Goal: Task Accomplishment & Management: Complete application form

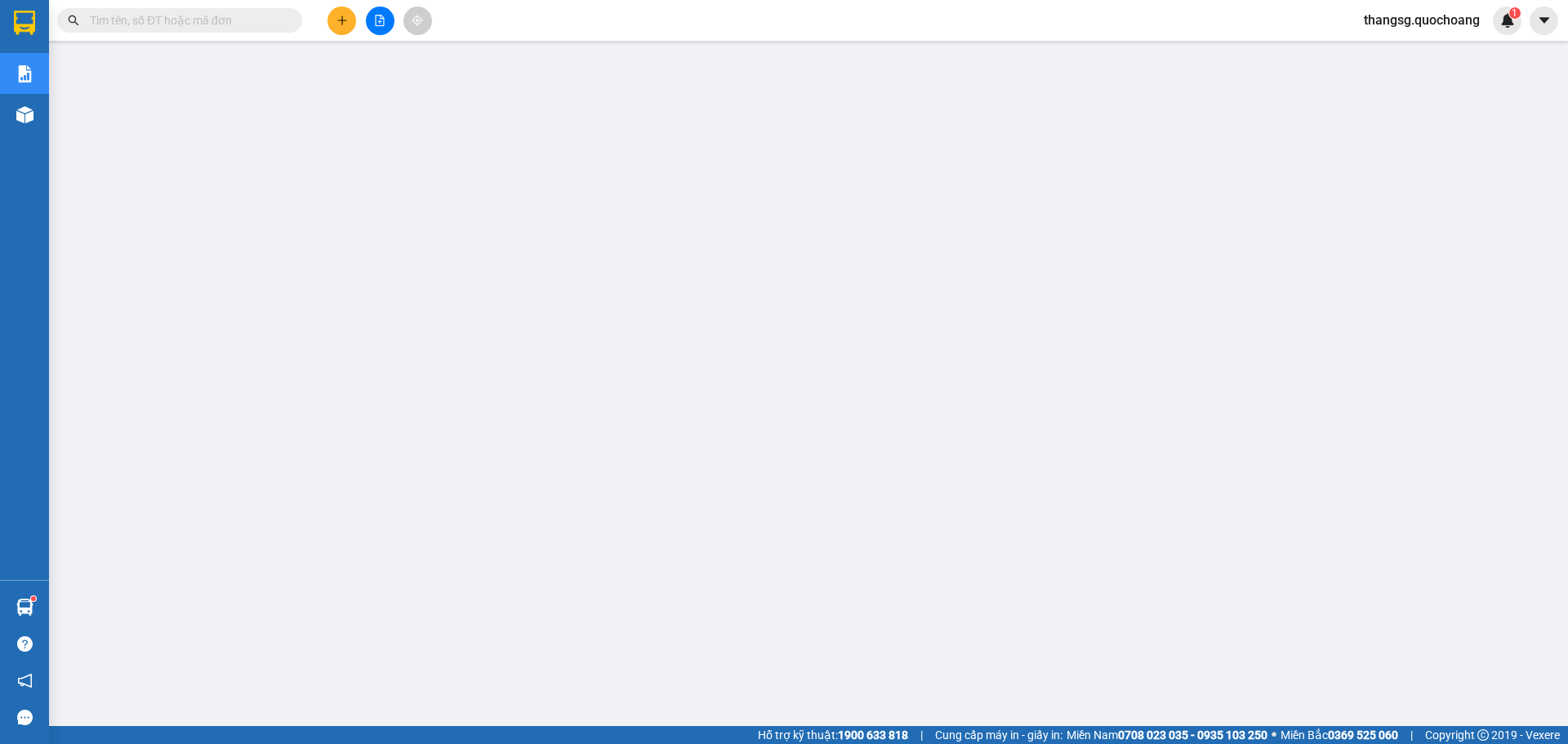
click at [1391, 24] on span "thangsg.quochoang" at bounding box center [1421, 19] width 142 height 20
click at [1387, 45] on span "Đăng xuất" at bounding box center [1429, 51] width 108 height 18
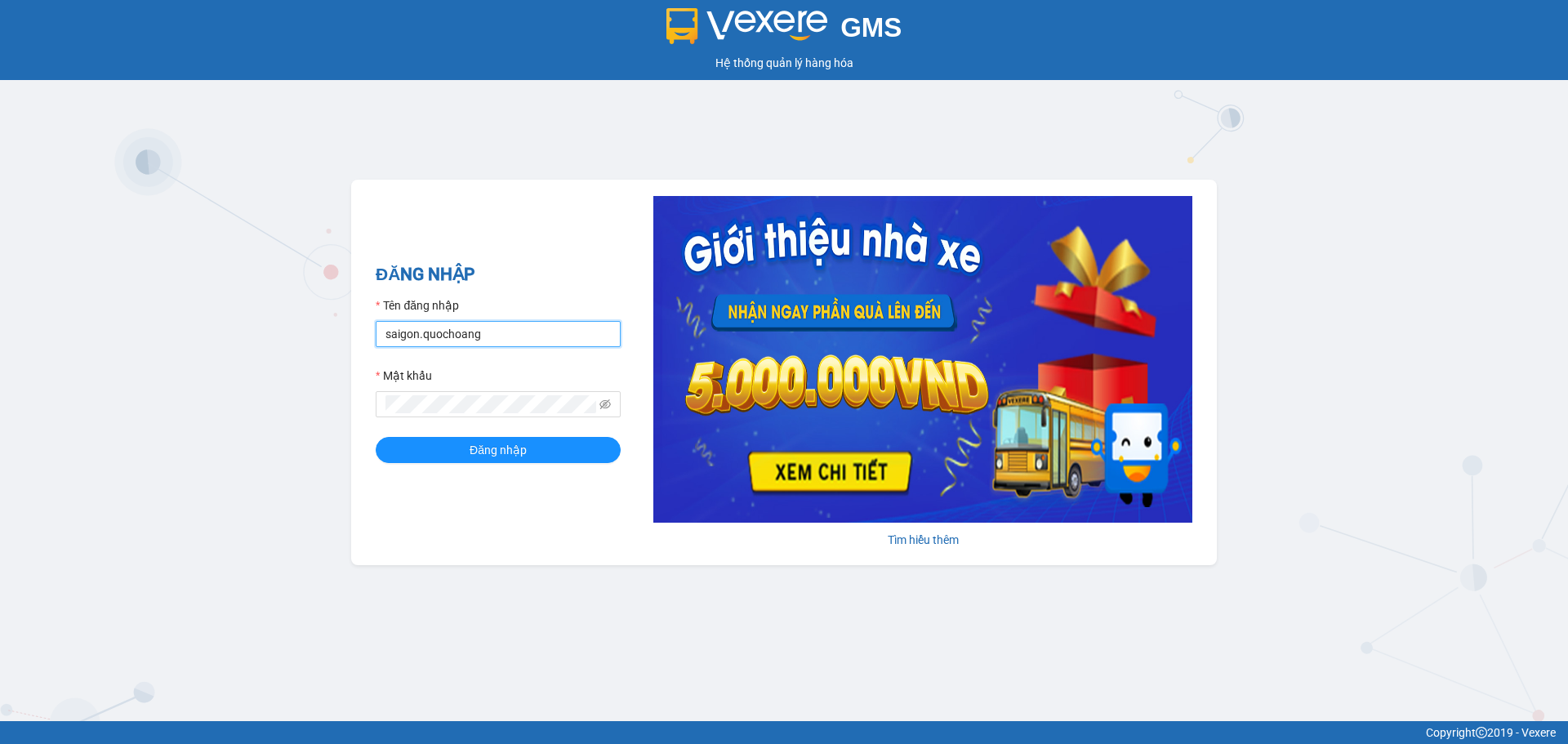
click at [418, 328] on input "saigon.quochoang" at bounding box center [498, 334] width 245 height 26
type input "tuananhsg.quochoang"
click at [292, 412] on div "GMS Hệ thống quản lý hàng hóa ĐĂNG NHẬP Tên đăng nhập tuananhsg.quochoang Mật k…" at bounding box center [784, 361] width 1568 height 721
click at [426, 448] on button "Đăng nhập" at bounding box center [498, 451] width 245 height 26
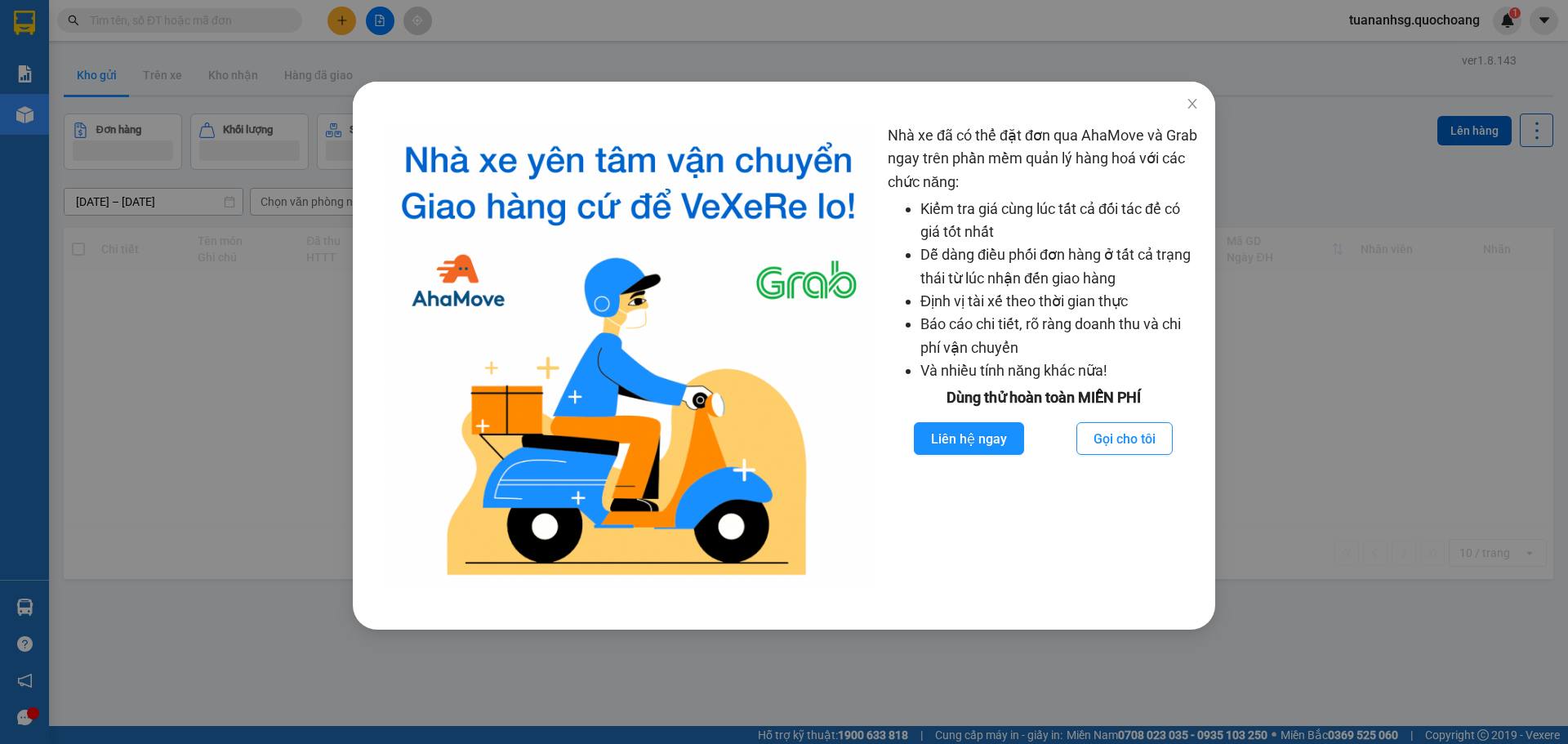
click at [489, 37] on div "Nhà xe đã có thể đặt đơn qua AhaMove và Grab ngay trên phần mềm quản lý hàng ho…" at bounding box center [784, 372] width 1568 height 744
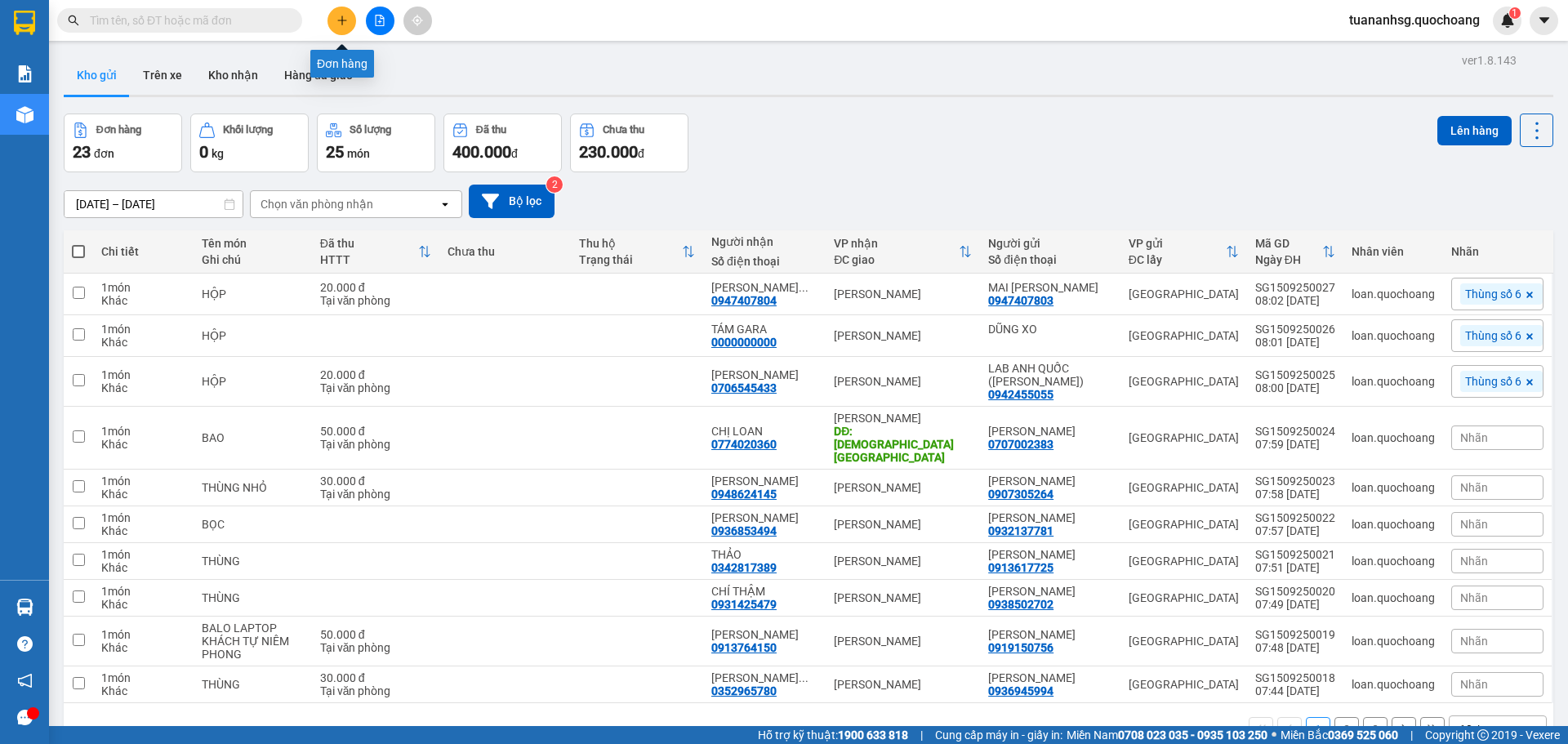
click at [349, 23] on button at bounding box center [341, 20] width 29 height 29
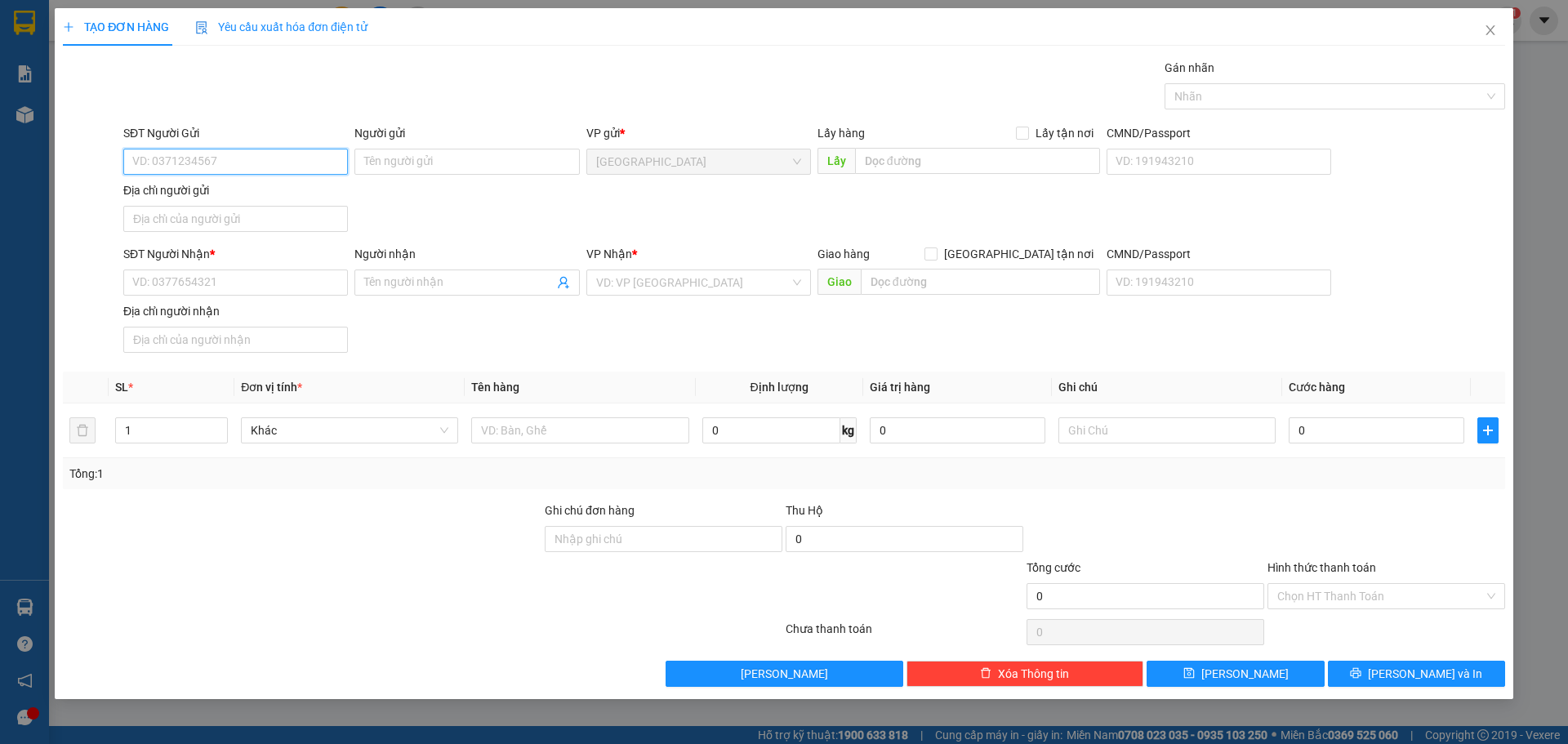
click at [303, 148] on input "SĐT Người Gửi" at bounding box center [235, 162] width 224 height 26
type input "0909105361"
click at [288, 192] on div "0909105361 - đặng hữu liêm" at bounding box center [235, 194] width 205 height 18
type input "đặng hữu liêm"
type input "0909105361"
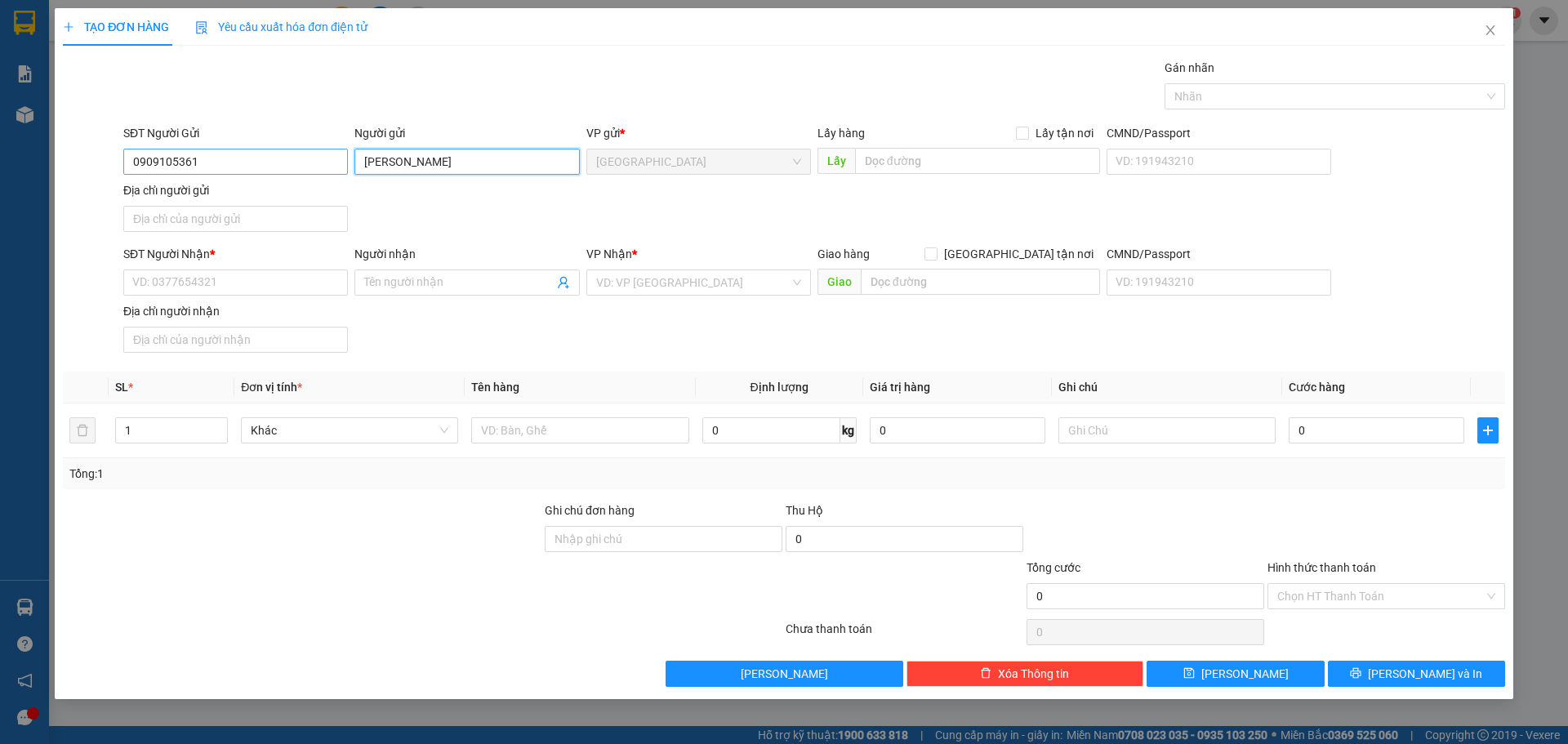
drag, startPoint x: 468, startPoint y: 149, endPoint x: 280, endPoint y: 172, distance: 189.4
click at [280, 172] on div "SĐT Người Gửi 0909105361 Người gửi đặng hữu liêm đặng hữu liêm VP gửi * Sài Gòn…" at bounding box center [815, 181] width 1388 height 114
type input "D"
type input "ĐẶNG HỮU LIÊM"
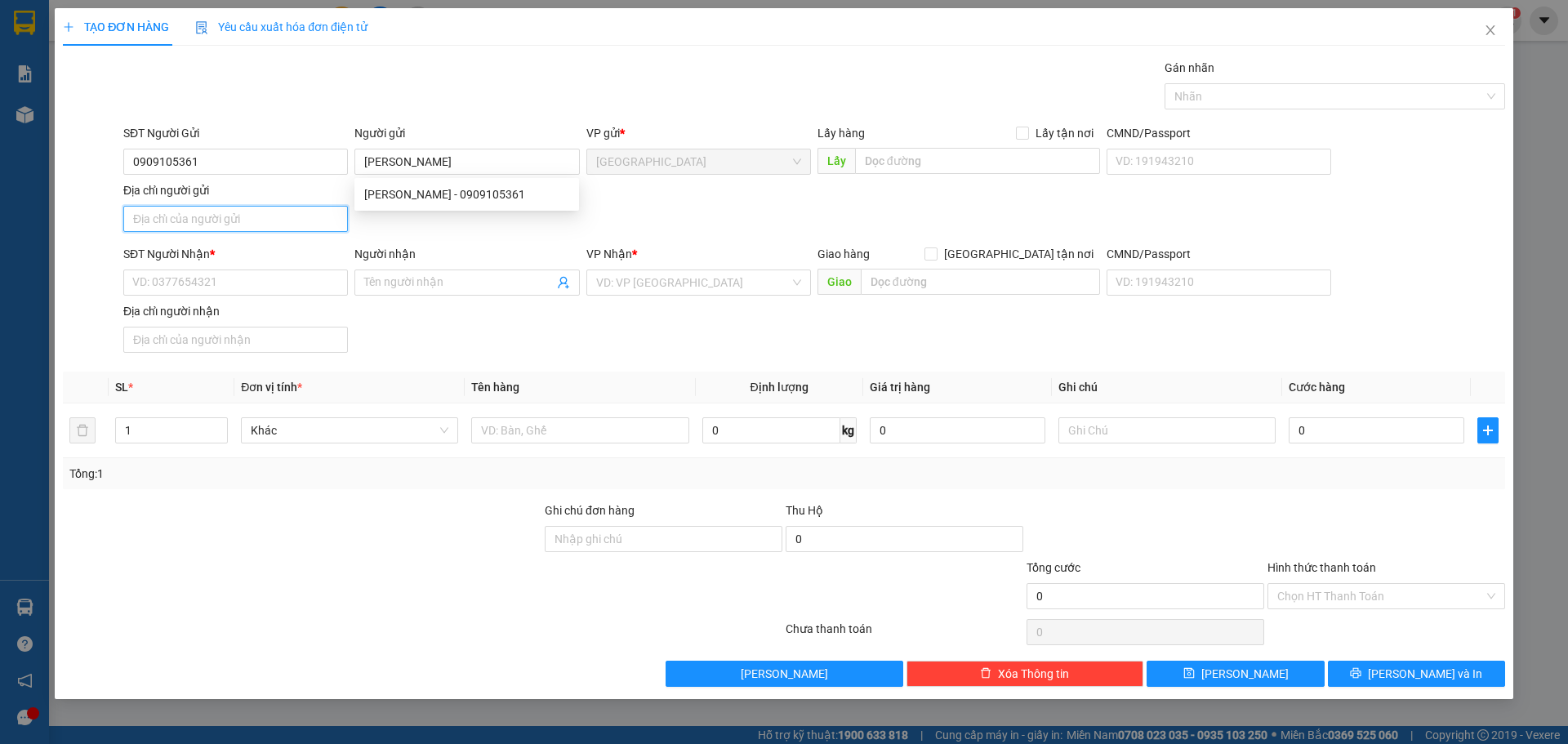
click at [169, 219] on input "Địa chỉ người gửi" at bounding box center [235, 219] width 224 height 26
click at [204, 224] on input "19/21 ĐẶNG" at bounding box center [235, 219] width 224 height 26
click at [231, 215] on input "19/21 ĐẶNG CHẤT,P2, Q8" at bounding box center [235, 219] width 224 height 26
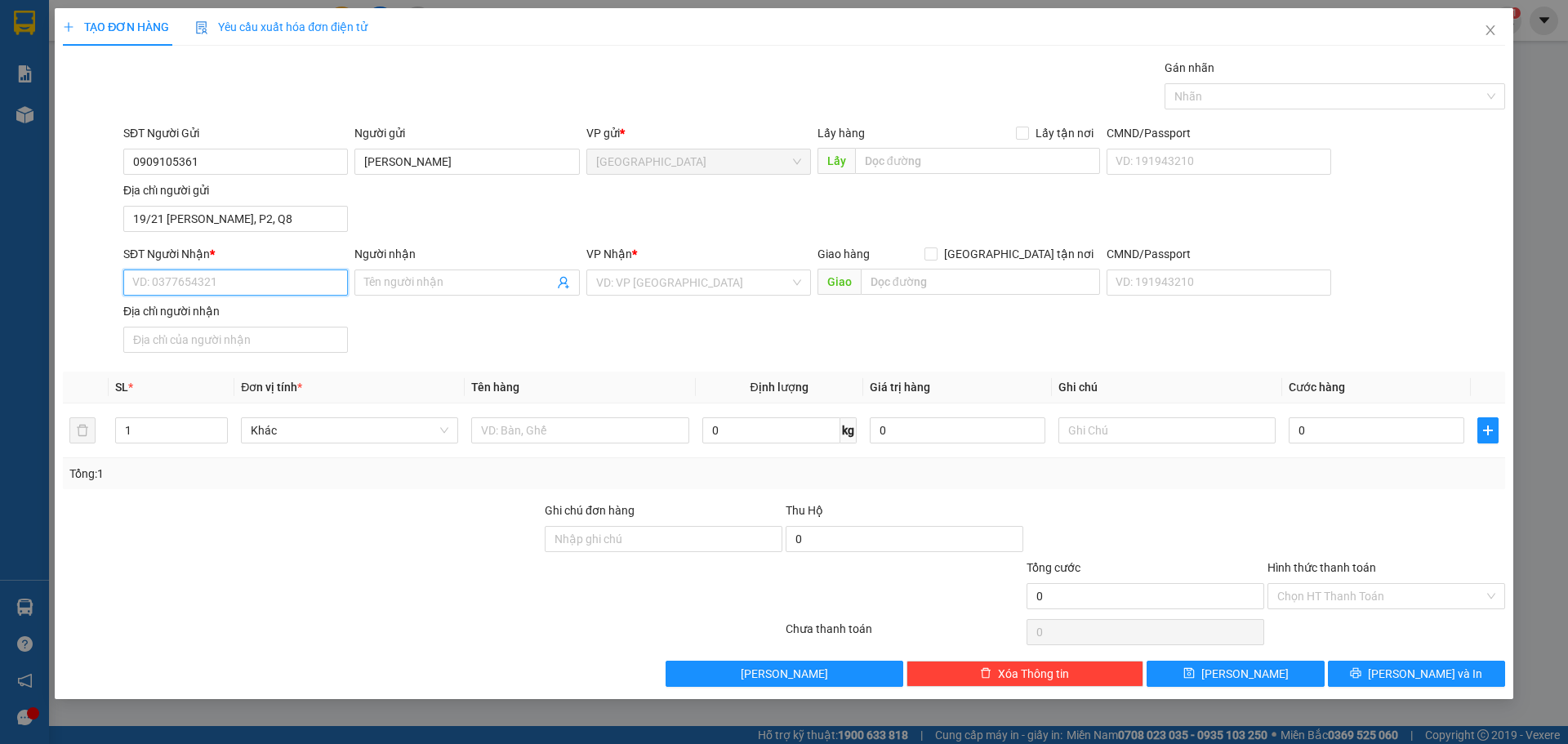
click at [224, 271] on input "SĐT Người Nhận *" at bounding box center [235, 283] width 224 height 26
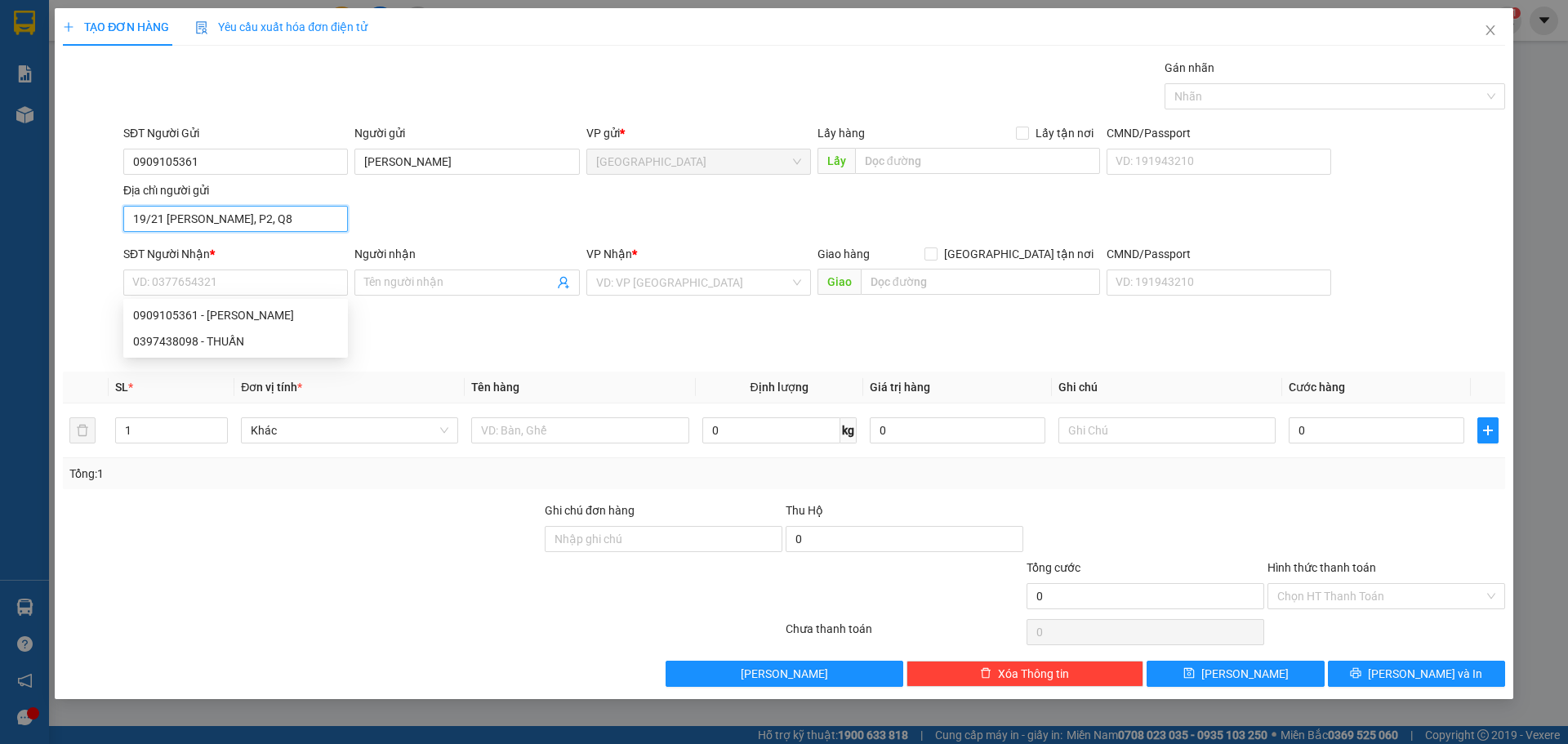
click at [162, 220] on input "19/21 ĐẶNG CHẤT, P2, Q8" at bounding box center [235, 219] width 224 height 26
type input "31/12 ĐẶNG CHẤT, P2, Q8"
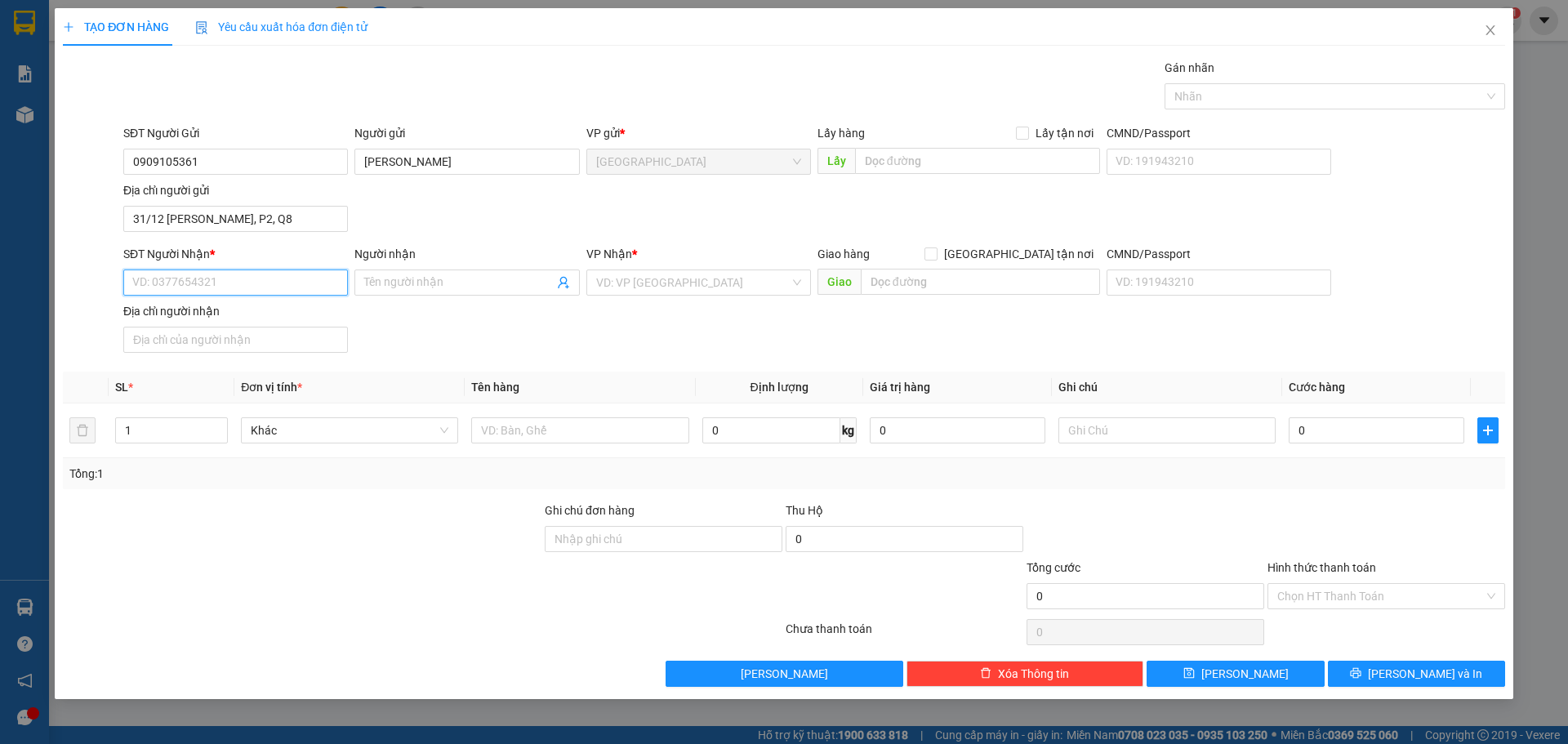
click at [175, 284] on input "SĐT Người Nhận *" at bounding box center [235, 283] width 224 height 26
click at [209, 336] on div "0397438098 - THUẤN" at bounding box center [235, 341] width 205 height 18
type input "0397438098"
type input "THUẤN"
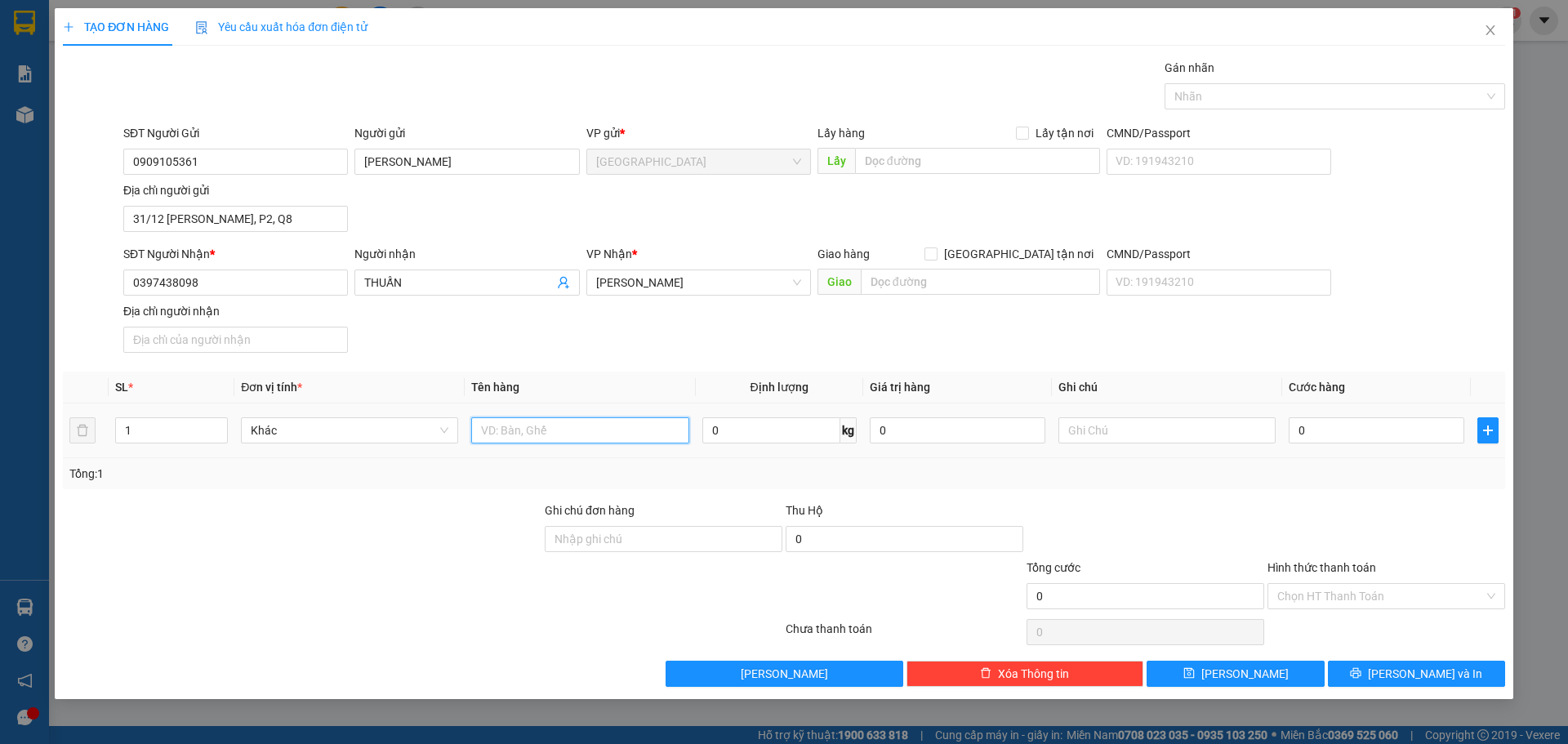
click at [582, 424] on input "text" at bounding box center [580, 431] width 217 height 26
type input "TIVI"
click at [1146, 437] on input "text" at bounding box center [1166, 431] width 217 height 26
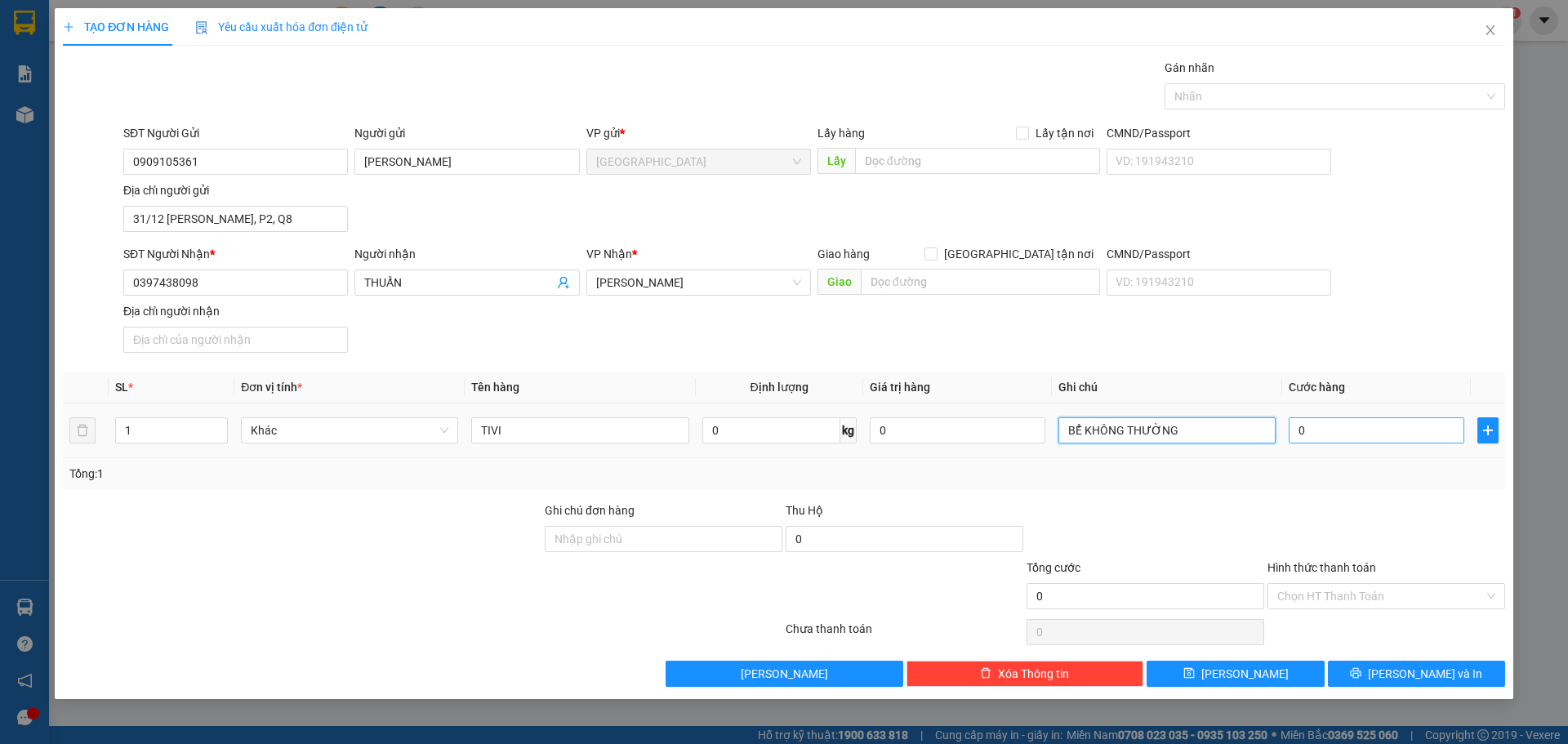
type input "BỂ KHÔNG THƯỜNG"
click at [1366, 431] on input "0" at bounding box center [1376, 431] width 175 height 26
type input "6"
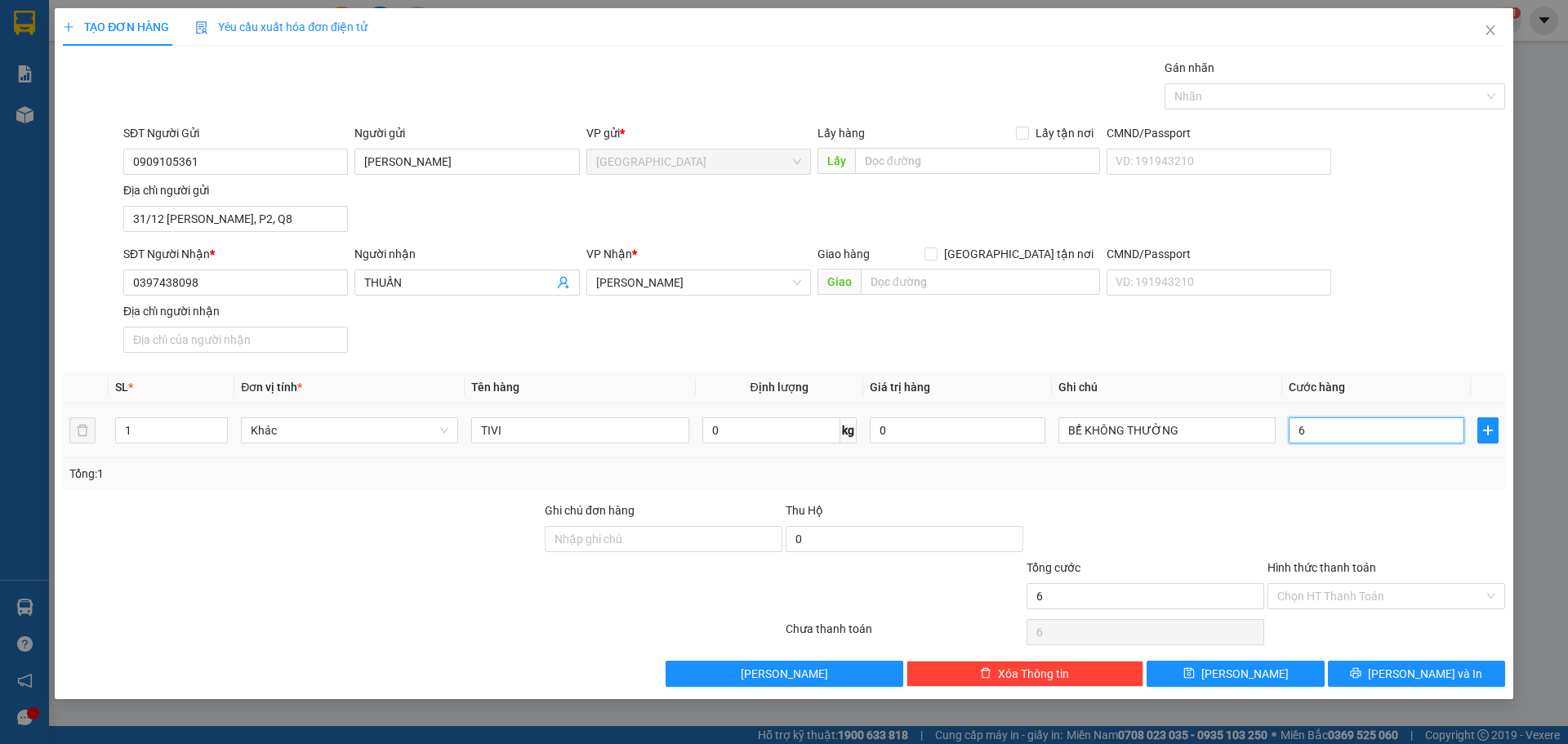
type input "60"
type input "60.000"
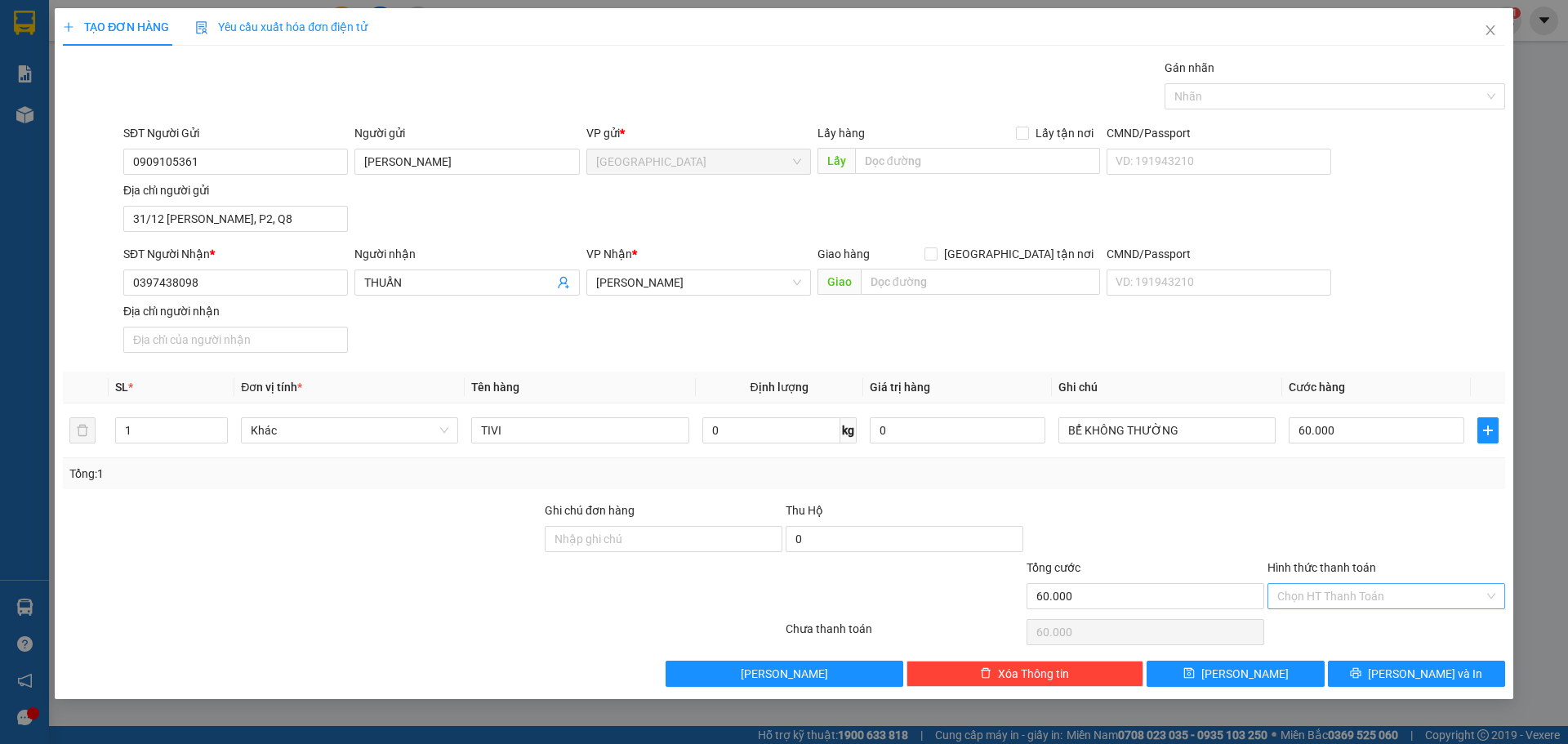
click at [1358, 592] on input "Hình thức thanh toán" at bounding box center [1380, 596] width 207 height 24
click at [1341, 627] on div "Tại văn phòng" at bounding box center [1386, 629] width 218 height 18
type input "0"
click at [1361, 678] on button "Lưu và In" at bounding box center [1416, 674] width 177 height 26
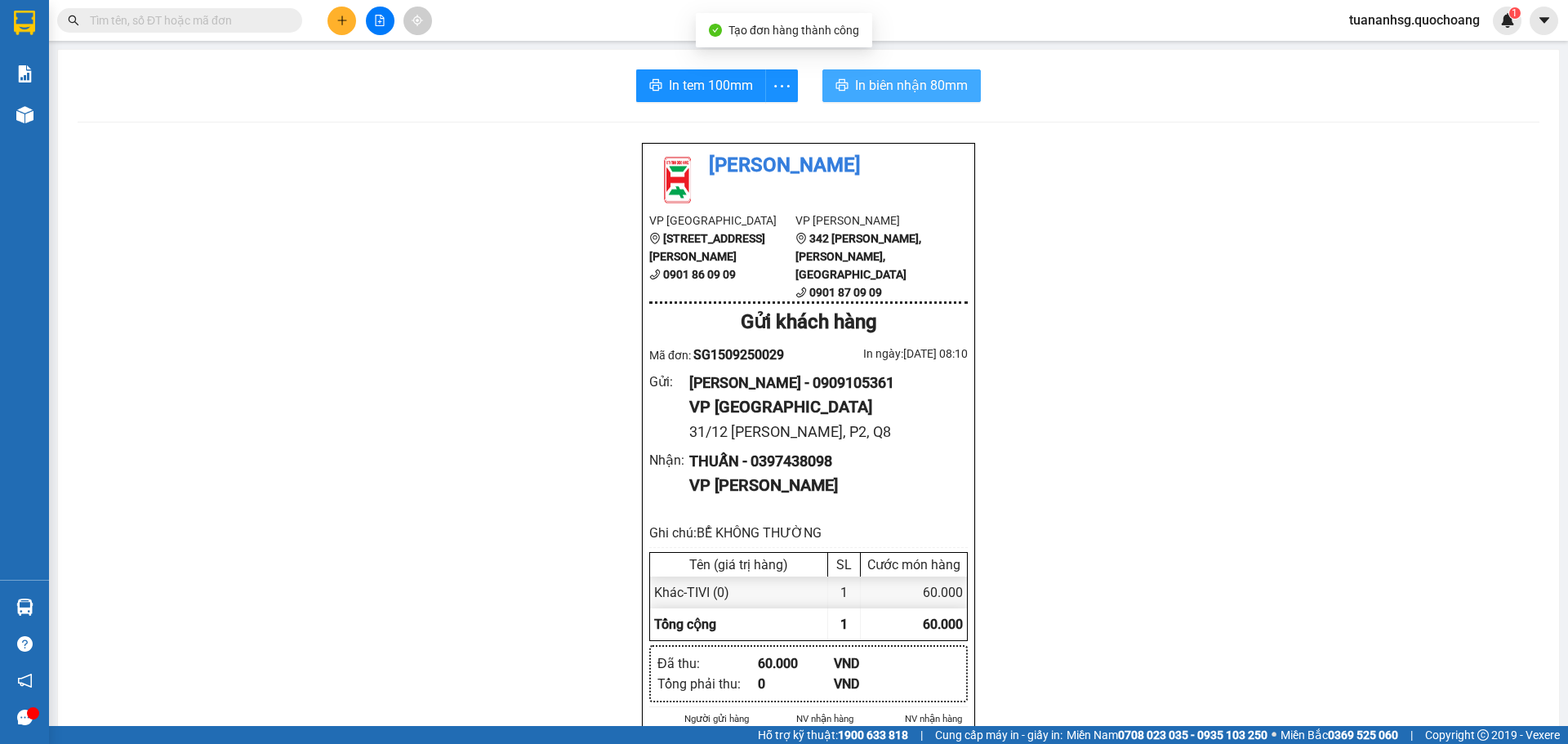
click at [856, 94] on span "In biên nhận 80mm" at bounding box center [911, 85] width 113 height 20
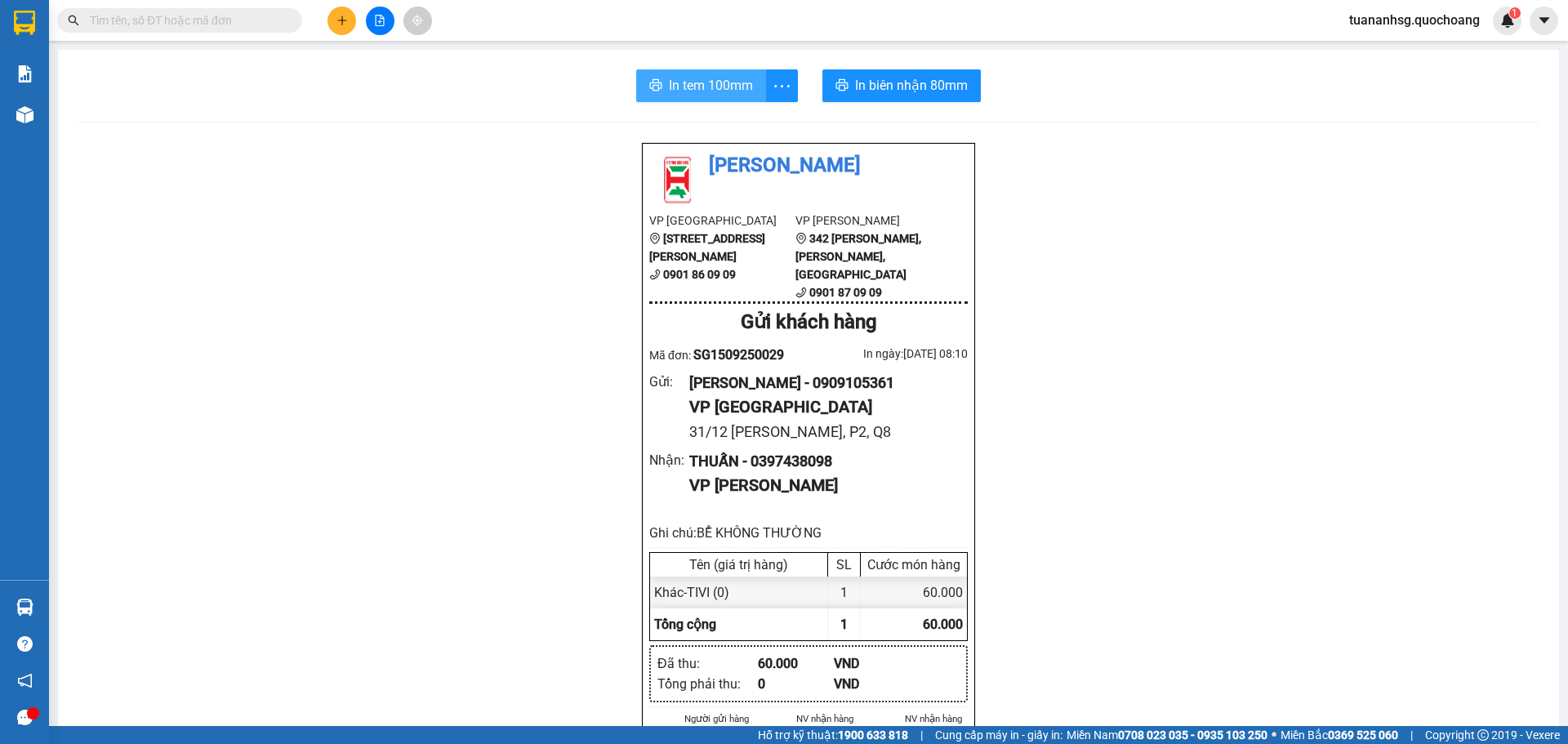
click at [714, 88] on span "In tem 100mm" at bounding box center [711, 85] width 84 height 20
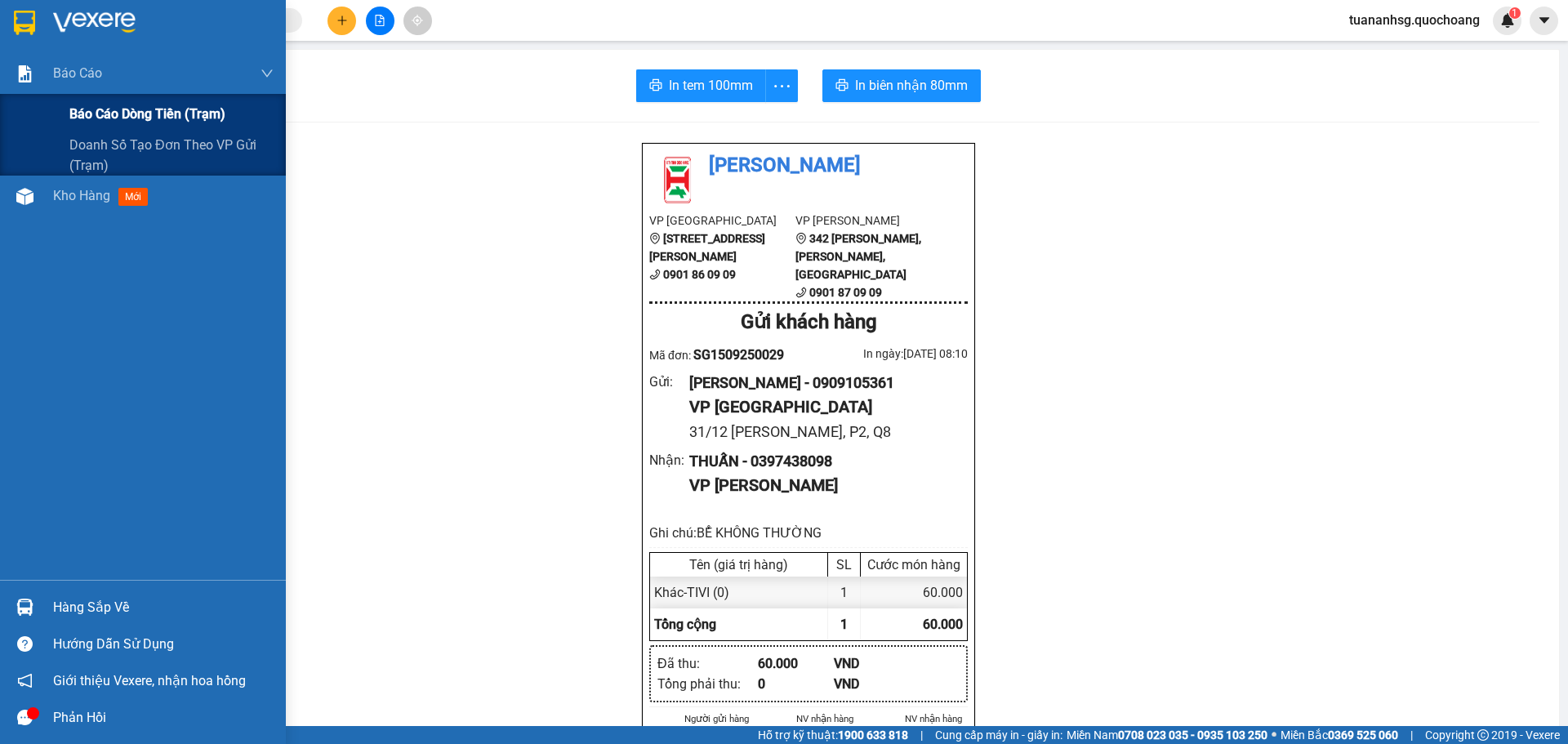
click at [153, 112] on span "Báo cáo dòng tiền (trạm)" at bounding box center [148, 114] width 156 height 20
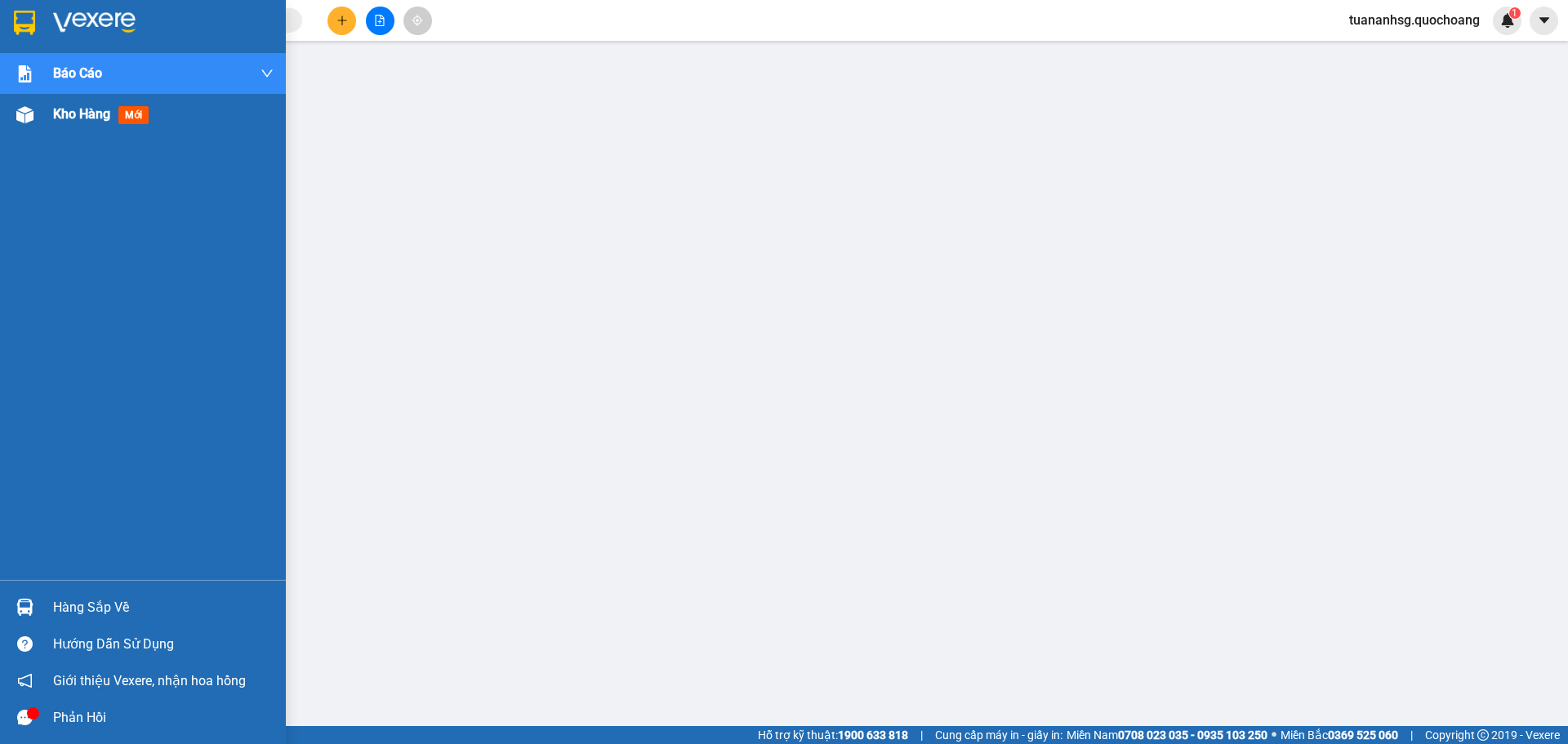
click at [75, 116] on span "Kho hàng" at bounding box center [81, 114] width 57 height 16
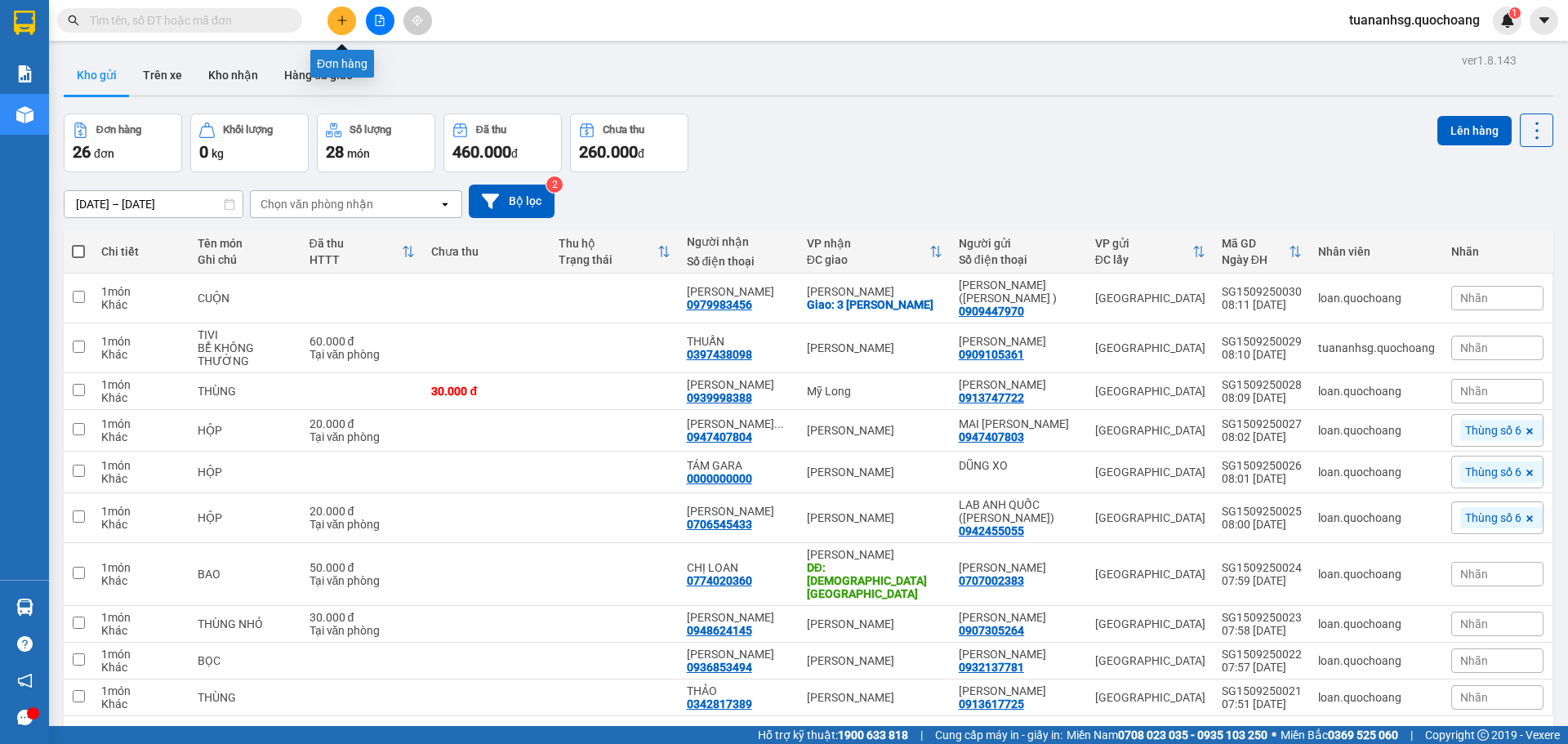
click at [336, 30] on button at bounding box center [341, 20] width 29 height 29
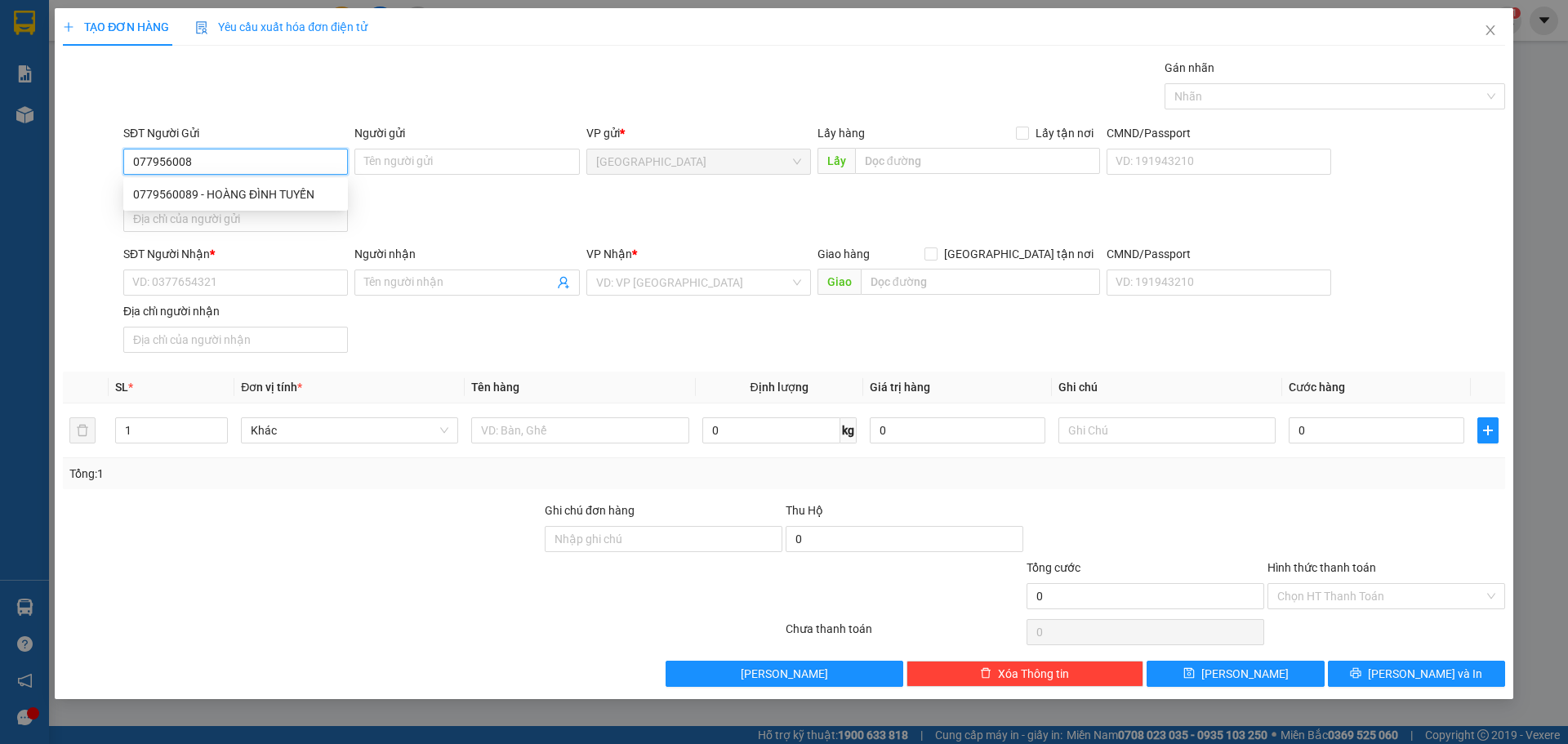
type input "0779560089"
click at [292, 183] on div "0779560089 - HOÀNG ĐÌNH TUYẾN" at bounding box center [235, 195] width 224 height 26
type input "HOÀNG ĐÌNH TUYẾN"
type input "0779560089"
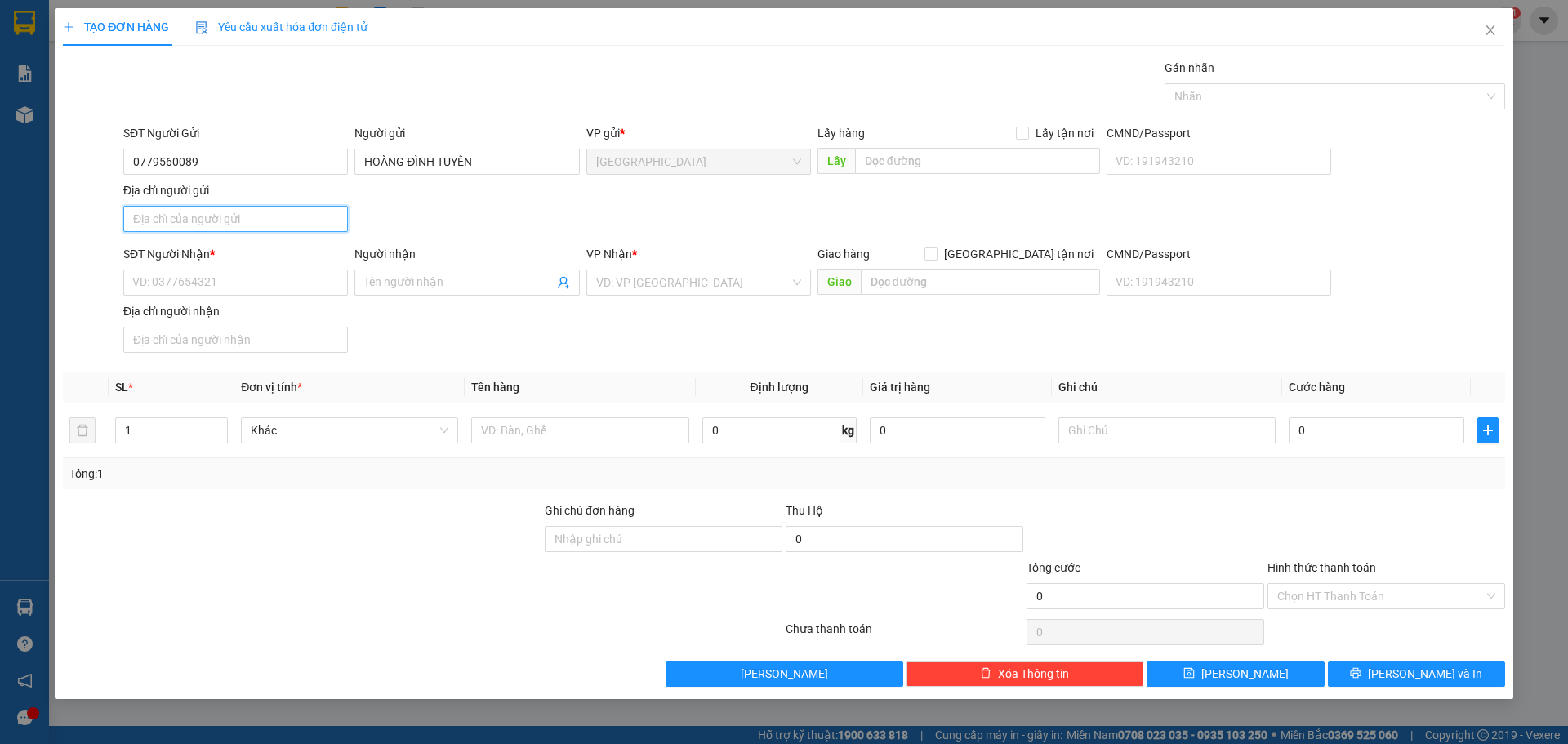
click at [270, 217] on input "Địa chỉ người gửi" at bounding box center [235, 219] width 224 height 26
click at [155, 279] on input "SĐT Người Nhận *" at bounding box center [235, 283] width 224 height 26
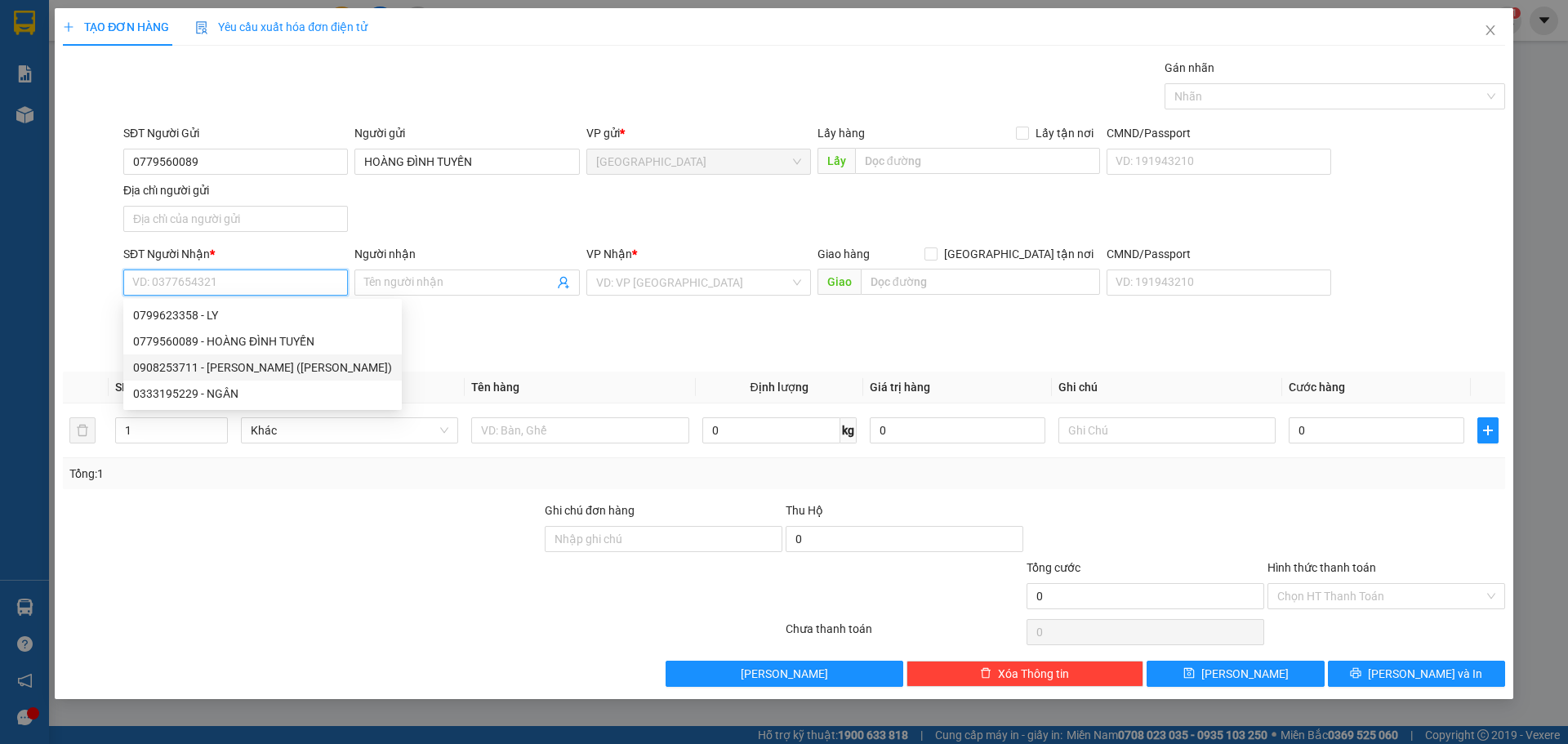
click at [163, 362] on div "0908253711 - NGÔ THỊ KIM THU (THU NGÔ)" at bounding box center [262, 368] width 259 height 18
type input "0908253711"
type input "NGÔ THỊ KIM THU (THU NGÔ)"
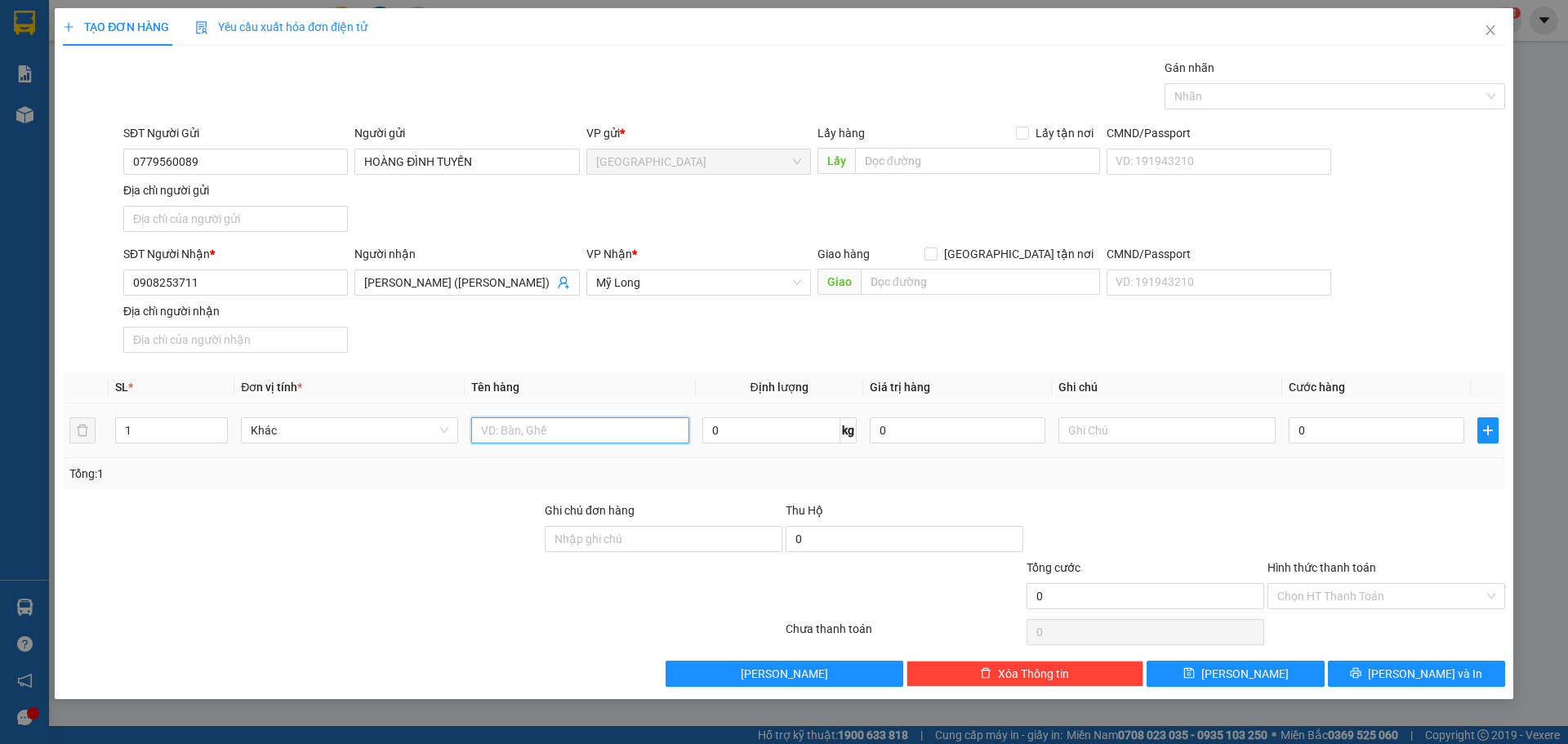
click at [504, 424] on input "text" at bounding box center [580, 431] width 217 height 26
type input "BAO"
click at [868, 547] on input "0" at bounding box center [904, 539] width 237 height 26
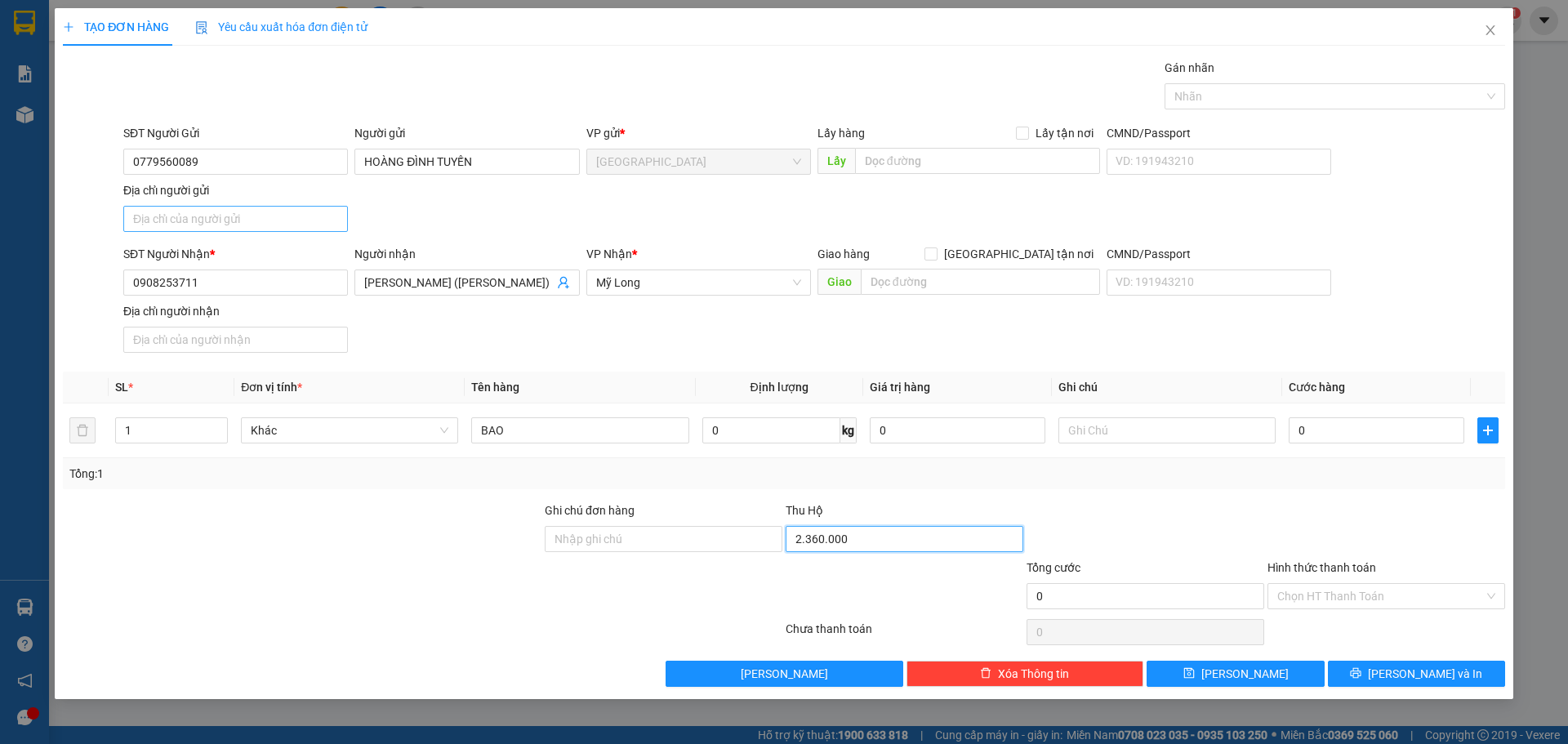
type input "2.360.000"
click at [277, 223] on input "Địa chỉ người gửi" at bounding box center [235, 219] width 224 height 26
type input "24 LÊ VĂN KHƯƠNG P,THẾ AN QUẬN 12 HCM"
click at [1357, 676] on button "Lưu và In" at bounding box center [1416, 674] width 177 height 26
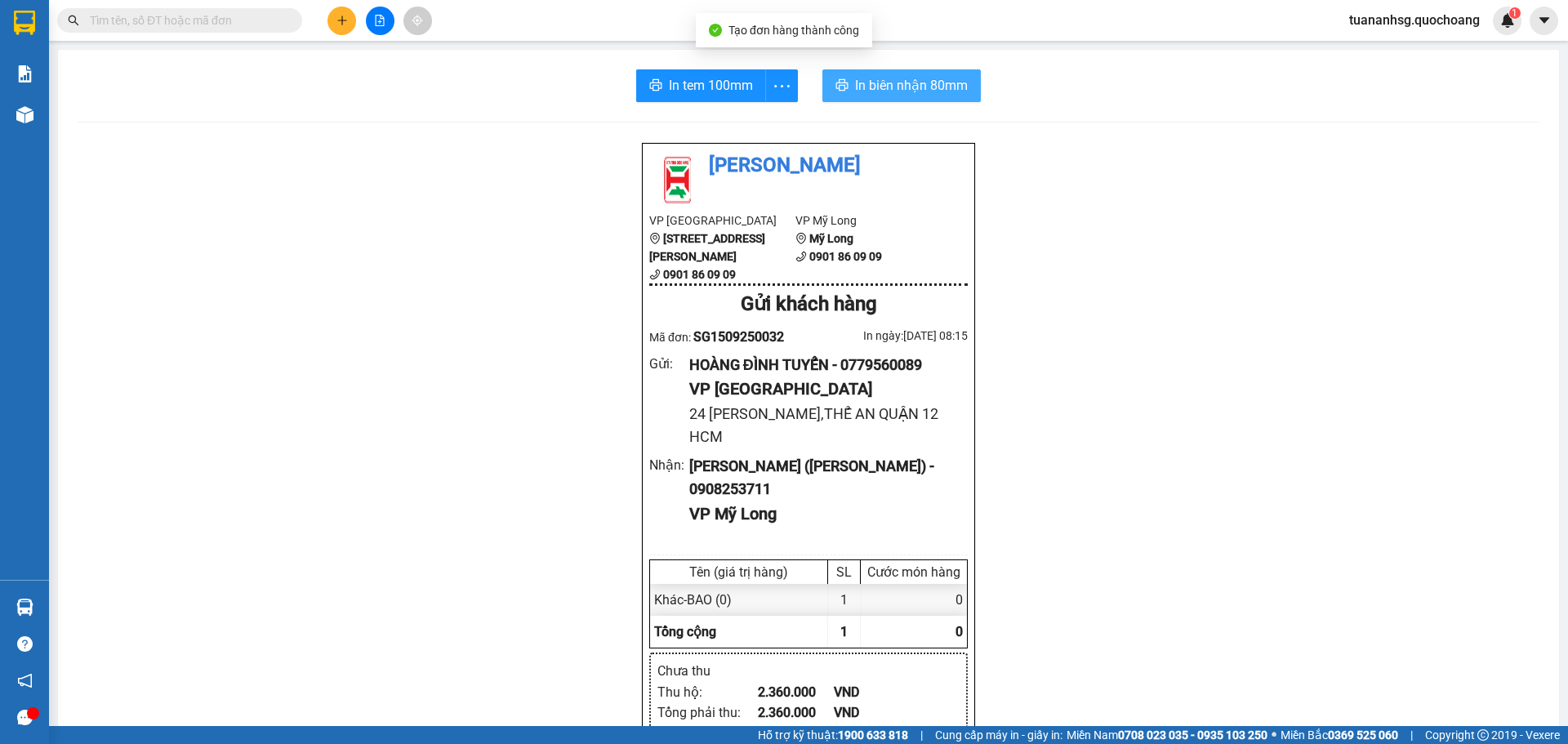
click at [856, 86] on span "In biên nhận 80mm" at bounding box center [911, 85] width 113 height 20
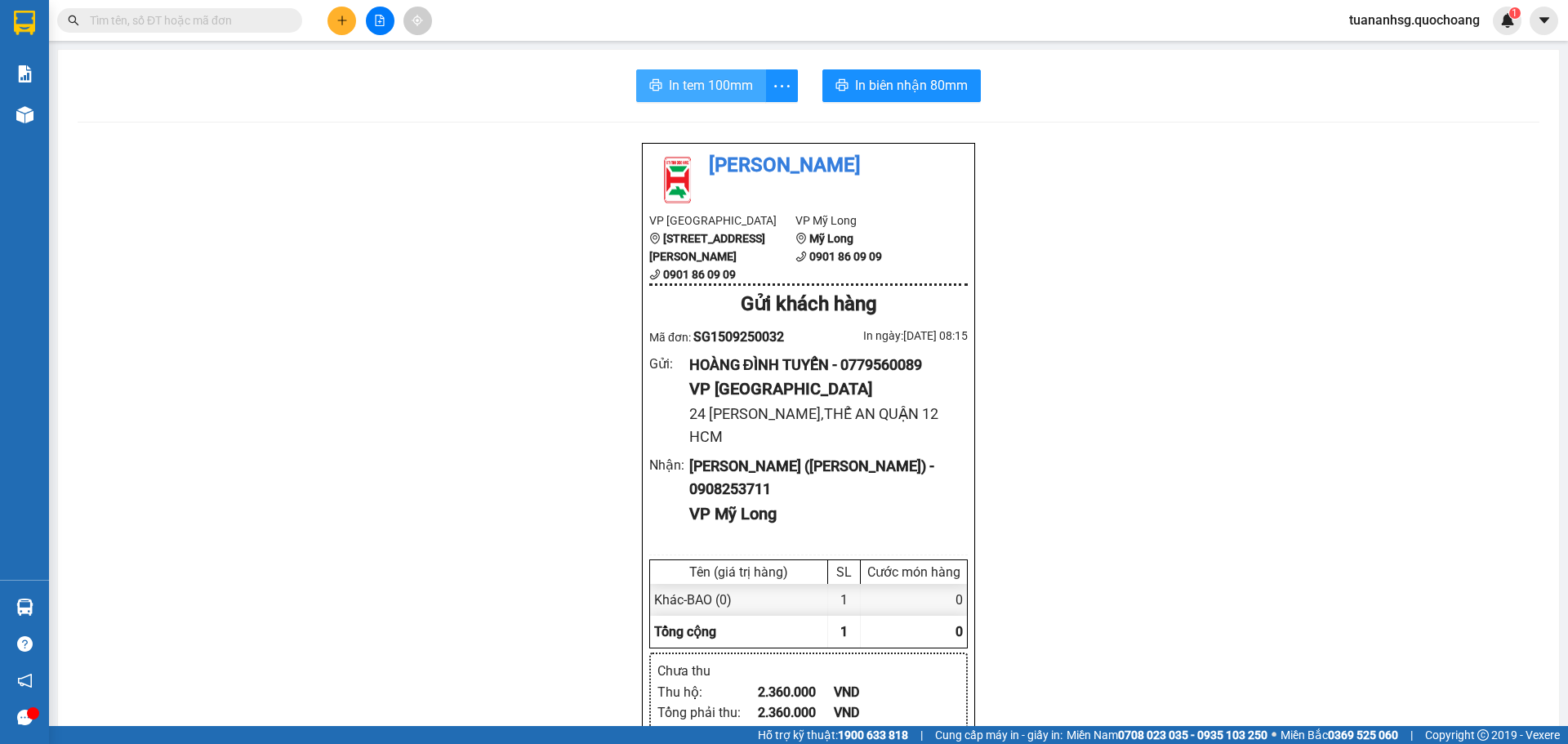
click at [723, 93] on span "In tem 100mm" at bounding box center [711, 85] width 84 height 20
